Goal: Information Seeking & Learning: Learn about a topic

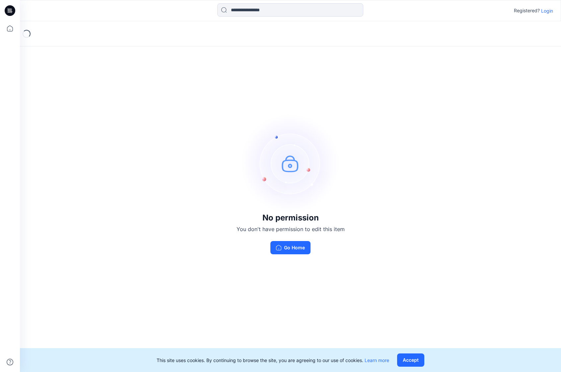
click at [545, 11] on p "Login" at bounding box center [547, 10] width 12 height 7
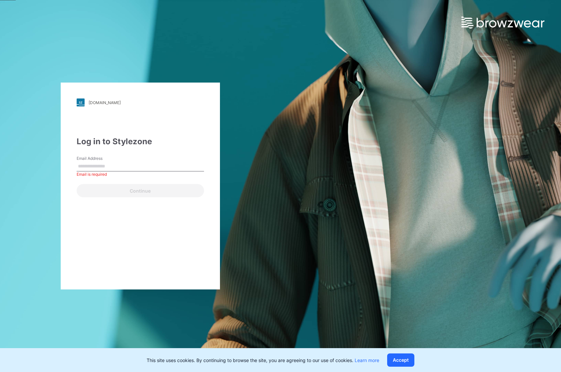
click at [116, 160] on label "Email Address" at bounding box center [100, 159] width 46 height 6
click at [116, 162] on input "Email Address" at bounding box center [140, 167] width 127 height 10
click at [118, 164] on input "Email Address" at bounding box center [140, 167] width 127 height 10
type input "**********"
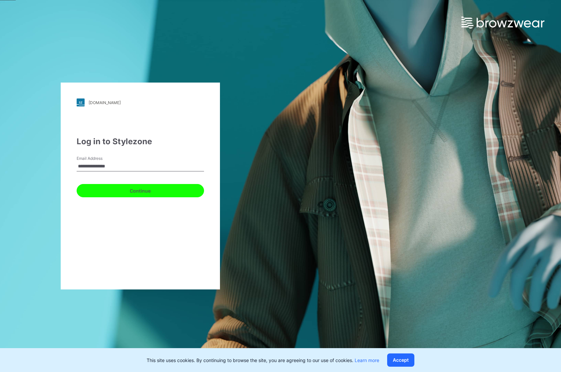
click at [123, 191] on button "Continue" at bounding box center [140, 190] width 127 height 13
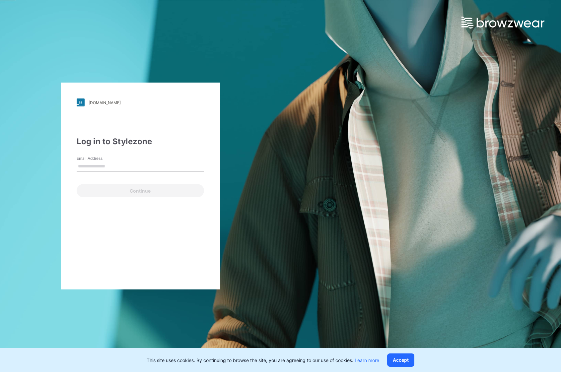
click at [109, 166] on input "Email Address" at bounding box center [140, 167] width 127 height 10
type input "**********"
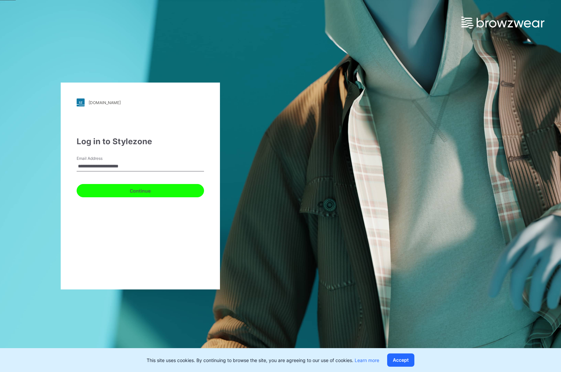
click at [120, 193] on button "Continue" at bounding box center [140, 190] width 127 height 13
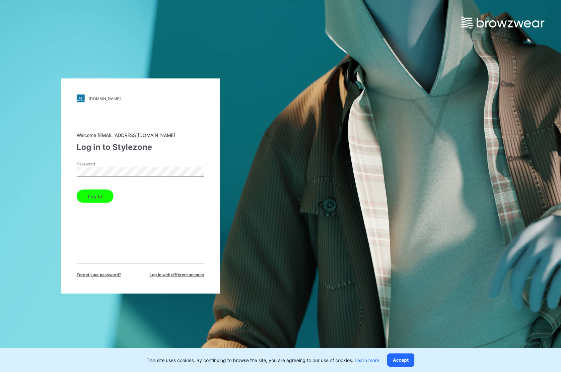
click at [102, 200] on button "Log in" at bounding box center [95, 196] width 37 height 13
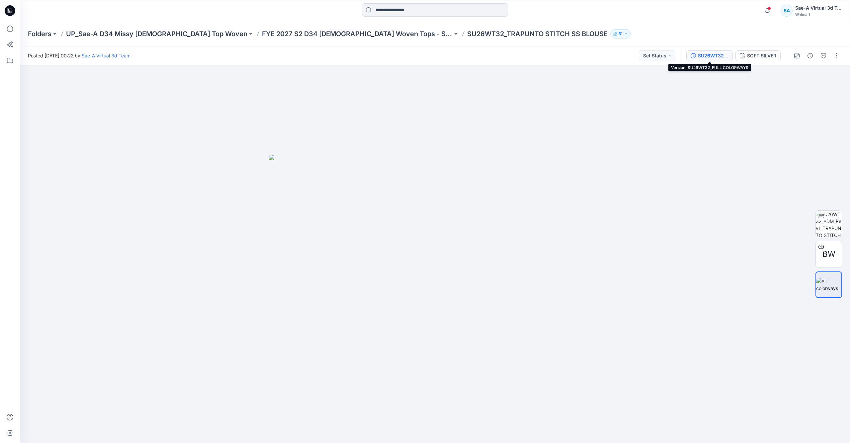
click at [561, 55] on div "SU26WT32_FULL COLORWAYS" at bounding box center [713, 55] width 31 height 7
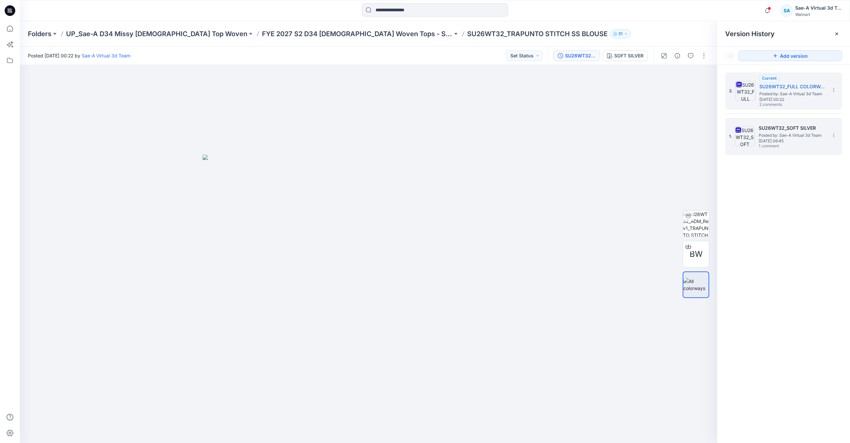
click at [561, 136] on span "Posted by: Sae-A Virtual 3d Team" at bounding box center [792, 135] width 66 height 7
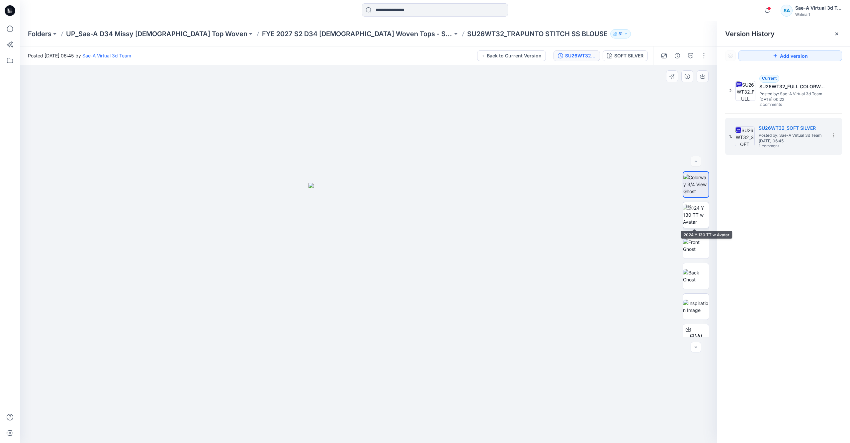
click at [561, 218] on img at bounding box center [696, 214] width 26 height 21
drag, startPoint x: 405, startPoint y: 428, endPoint x: 401, endPoint y: 417, distance: 12.0
click at [401, 372] on icon at bounding box center [369, 423] width 201 height 25
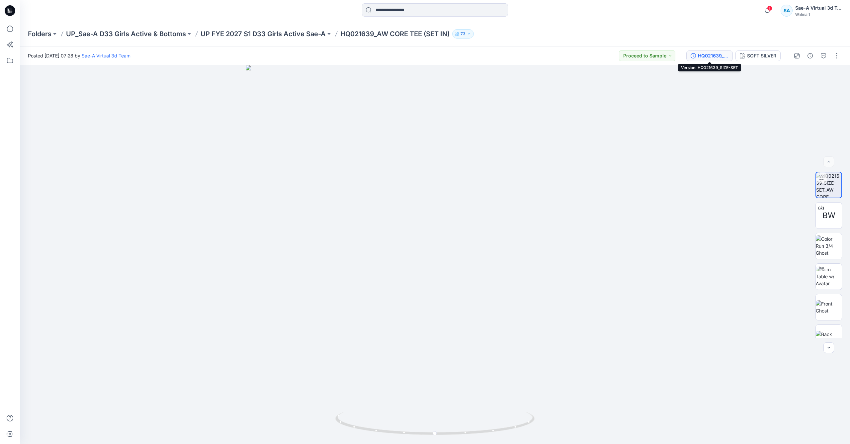
click at [718, 53] on div "HQ021639_SIZE-SET" at bounding box center [713, 55] width 31 height 7
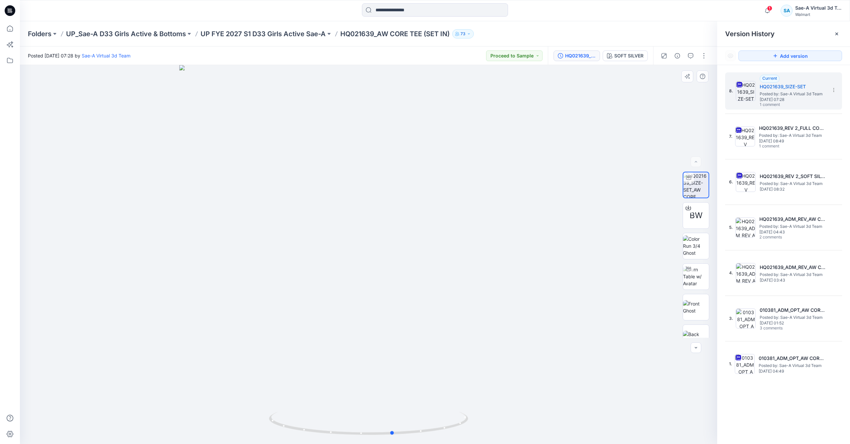
drag, startPoint x: 388, startPoint y: 346, endPoint x: 412, endPoint y: 347, distance: 24.6
click at [412, 347] on div at bounding box center [368, 254] width 697 height 379
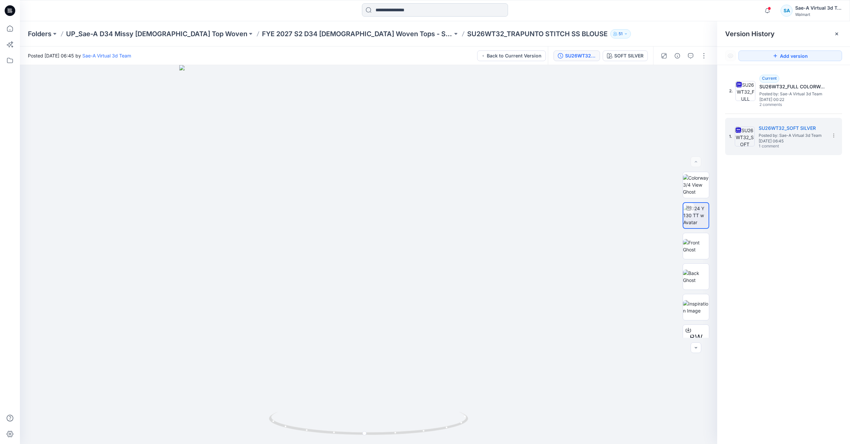
click at [462, 8] on input at bounding box center [435, 9] width 146 height 13
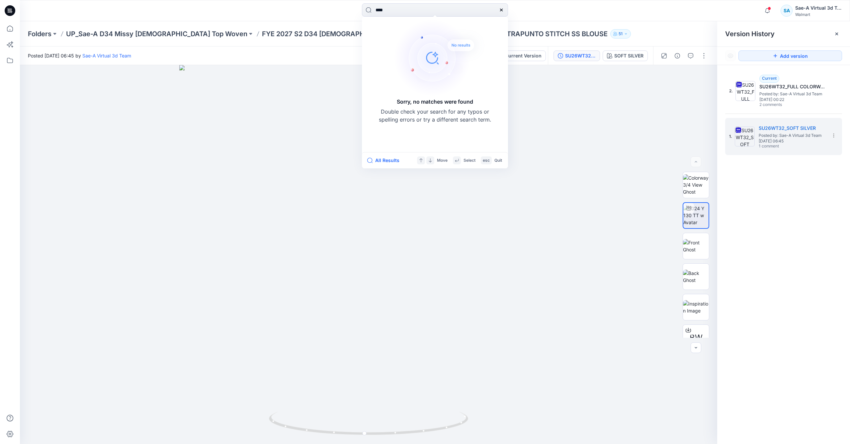
type input "****"
click at [612, 14] on div "**** Sorry, no matches were found Double check your search for any typos or spe…" at bounding box center [434, 10] width 415 height 15
